Goal: Task Accomplishment & Management: Use online tool/utility

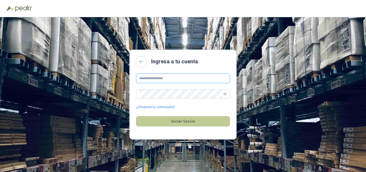
type input "**********"
click at [177, 121] on button "Iniciar Sesión" at bounding box center [183, 121] width 94 height 10
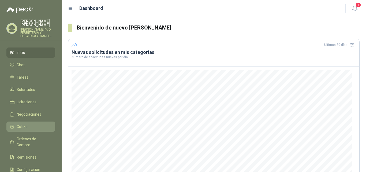
click at [24, 127] on span "Cotizar" at bounding box center [23, 126] width 12 height 6
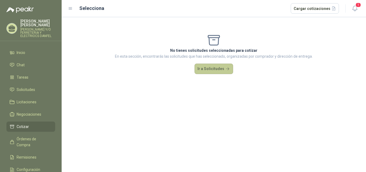
click at [213, 71] on button "Ir a Solicitudes" at bounding box center [213, 68] width 39 height 11
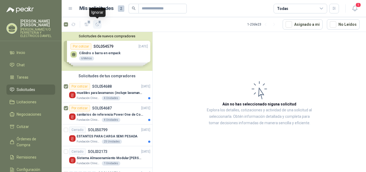
click at [98, 25] on icon "button" at bounding box center [97, 24] width 5 height 5
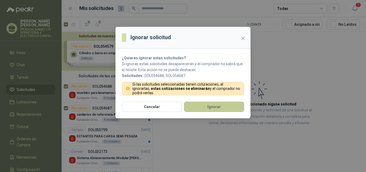
click at [221, 110] on button "Ignorar" at bounding box center [214, 107] width 60 height 10
